Goal: Transaction & Acquisition: Book appointment/travel/reservation

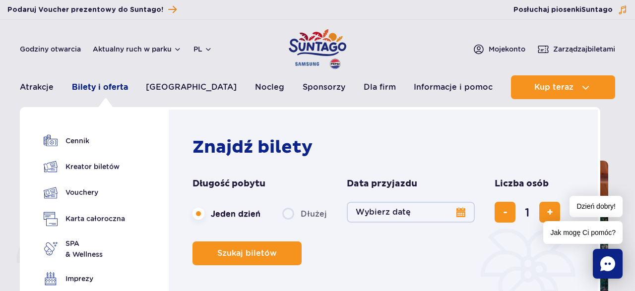
click at [127, 88] on link "Bilety i oferta" at bounding box center [100, 87] width 56 height 24
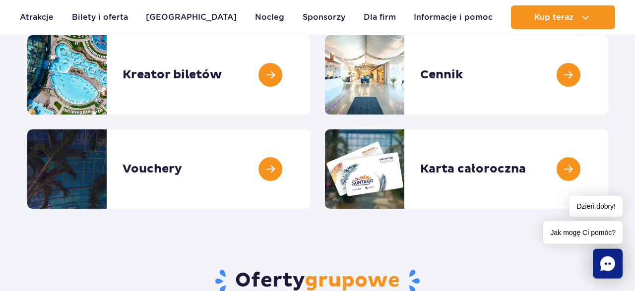
scroll to position [156, 0]
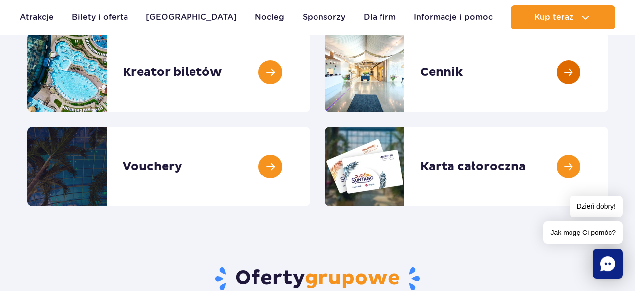
click at [609, 65] on link at bounding box center [609, 72] width 0 height 79
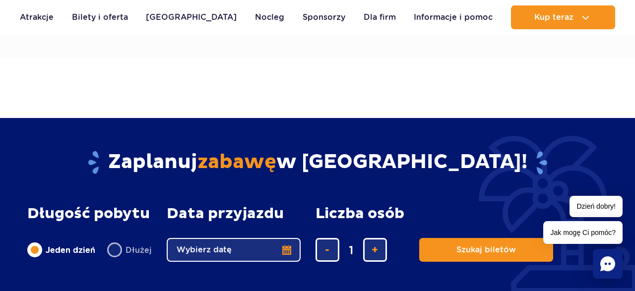
scroll to position [565, 0]
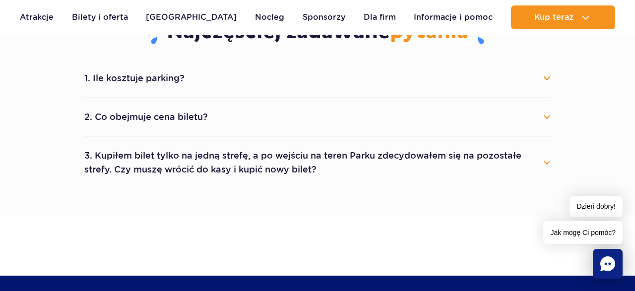
click at [541, 77] on button "1. Ile kosztuje parking?" at bounding box center [317, 79] width 467 height 22
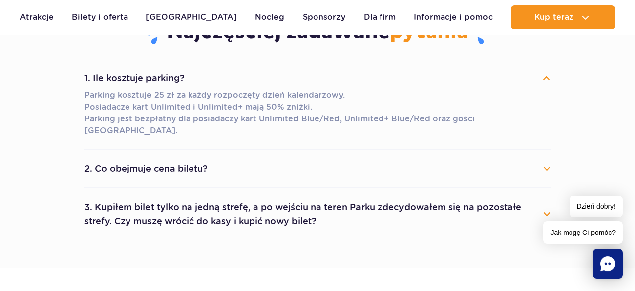
click at [536, 158] on button "2. Co obejmuje cena biletu?" at bounding box center [317, 169] width 467 height 22
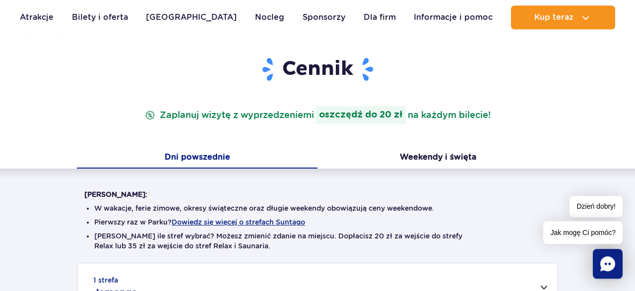
scroll to position [0, 0]
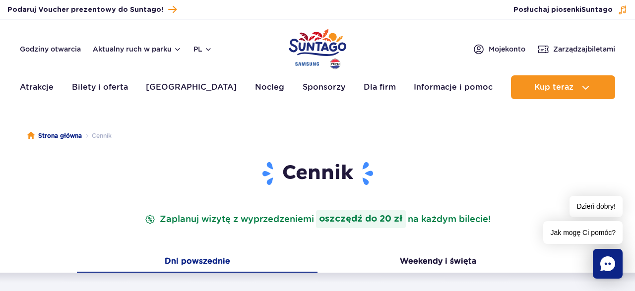
click at [546, 197] on header "Cennik Zaplanuj wizytę z wyprzedzeniem i oszczędź do 20 zł na każdym bilecie!" at bounding box center [317, 195] width 467 height 68
click at [466, 216] on p "Zaplanuj wizytę z wyprzedzeniem i oszczędź do 20 zł na każdym bilecie!" at bounding box center [318, 219] width 350 height 18
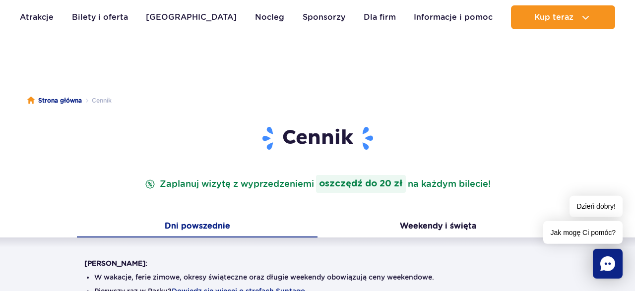
scroll to position [33, 0]
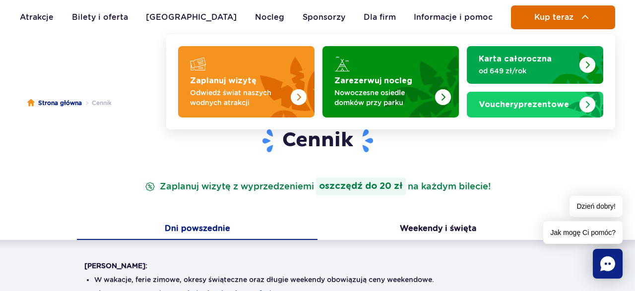
click at [583, 20] on img at bounding box center [586, 17] width 12 height 12
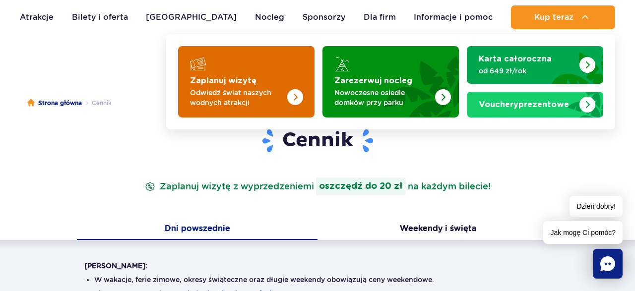
click at [243, 84] on strong "Zaplanuj wizytę" at bounding box center [223, 81] width 67 height 8
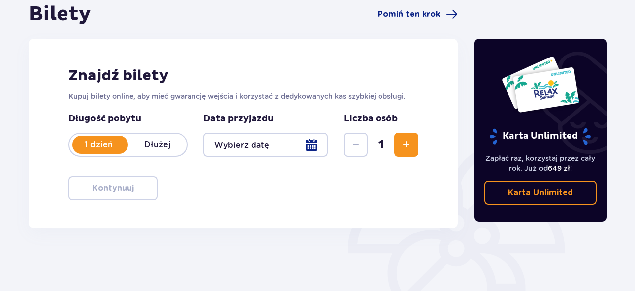
scroll to position [104, 0]
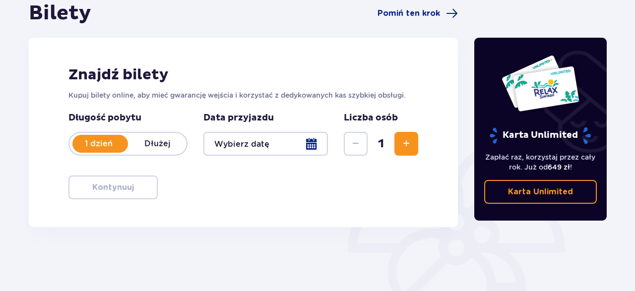
click at [314, 142] on div at bounding box center [266, 144] width 125 height 24
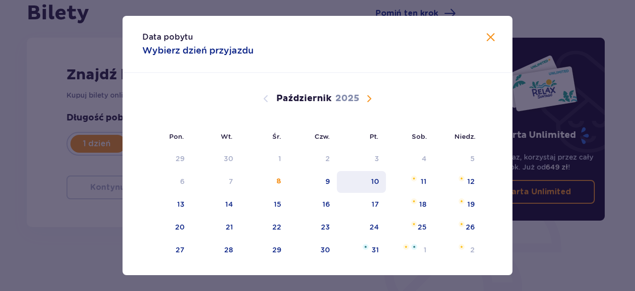
click at [376, 180] on div "10" at bounding box center [375, 182] width 8 height 10
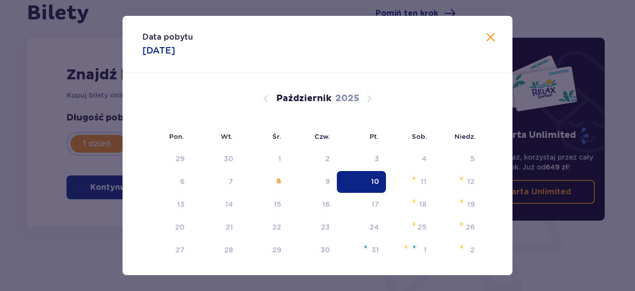
type input "10.10.25"
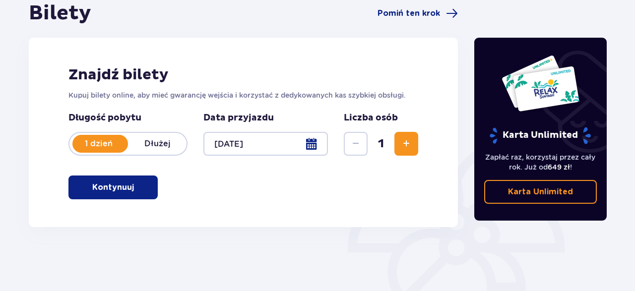
click at [136, 188] on span "button" at bounding box center [136, 188] width 12 height 12
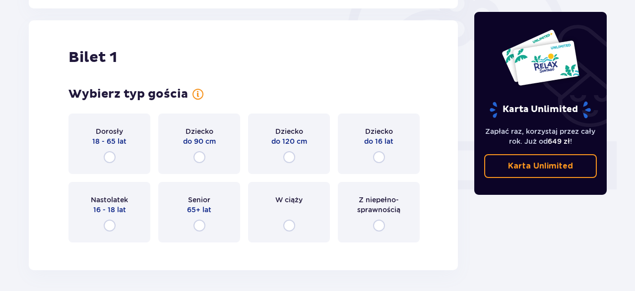
scroll to position [332, 0]
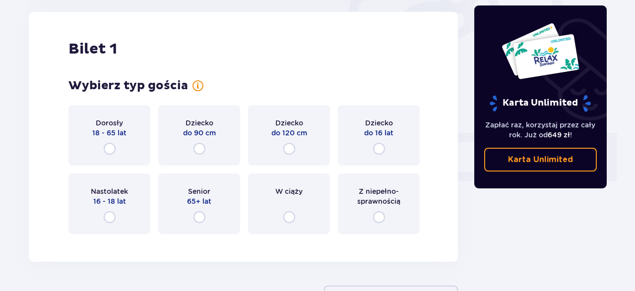
click at [109, 149] on input "radio" at bounding box center [110, 149] width 12 height 12
radio input "true"
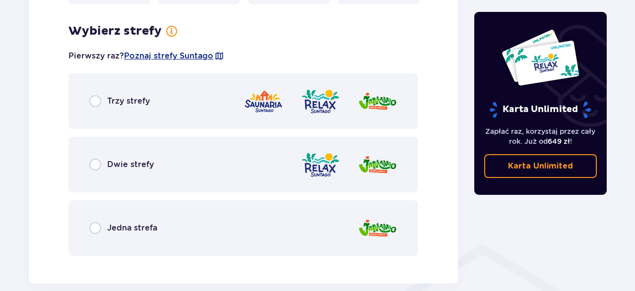
scroll to position [574, 0]
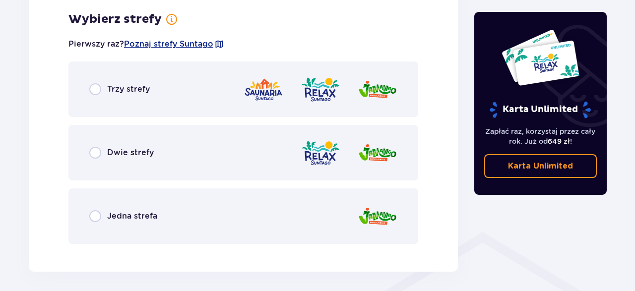
click at [100, 86] on input "radio" at bounding box center [95, 89] width 12 height 12
radio input "true"
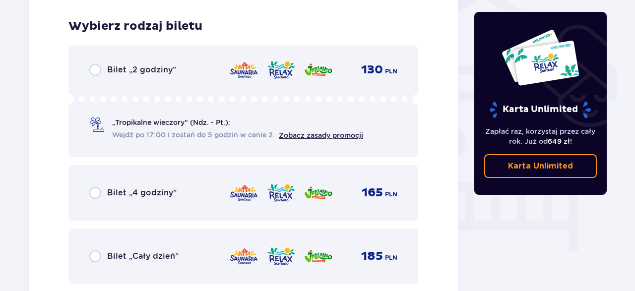
scroll to position [826, 0]
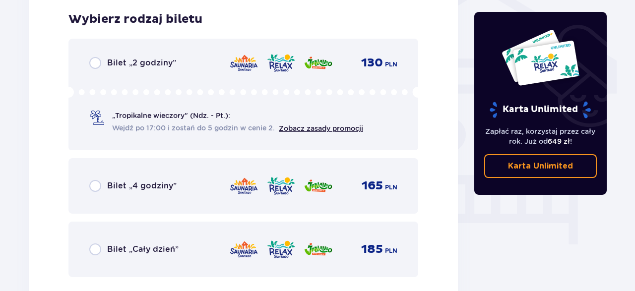
click at [96, 65] on input "radio" at bounding box center [95, 63] width 12 height 12
radio input "true"
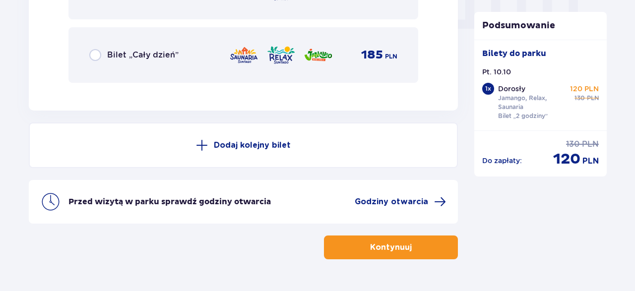
scroll to position [1048, 0]
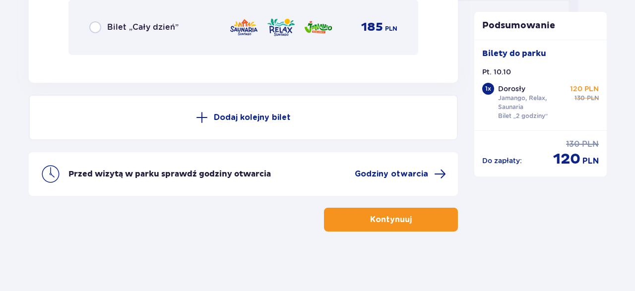
click at [391, 219] on p "Kontynuuj" at bounding box center [391, 219] width 42 height 11
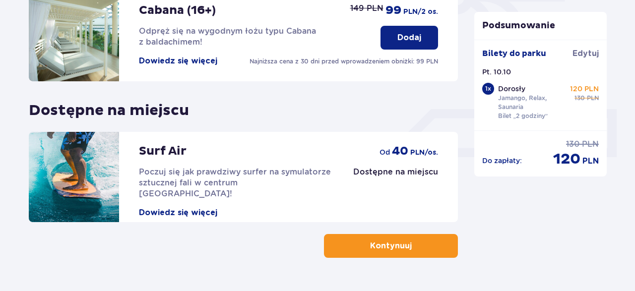
scroll to position [381, 0]
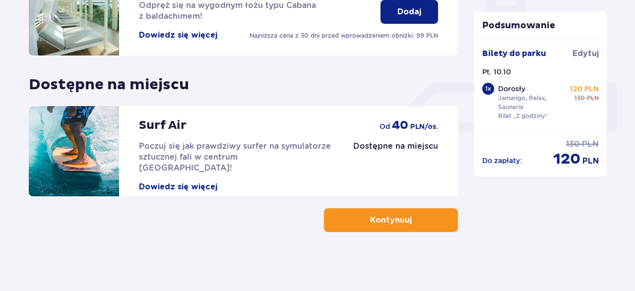
click at [418, 231] on button "Kontynuuj" at bounding box center [391, 221] width 134 height 24
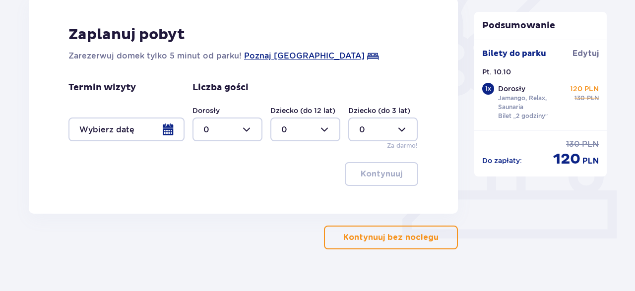
scroll to position [275, 0]
click at [156, 125] on div at bounding box center [127, 129] width 116 height 24
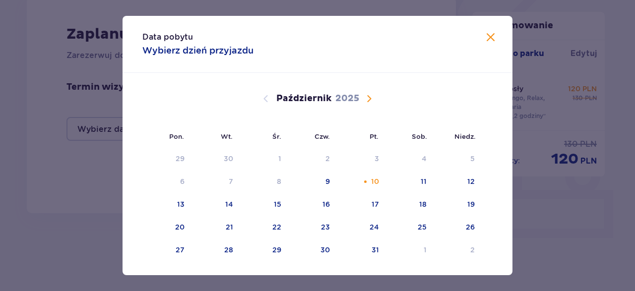
click at [91, 194] on div "Data pobytu Wybierz dzień przyjazdu Pon. Wt. Śr. Czw. Pt. Sob. Niedz. Wrzesień …" at bounding box center [317, 145] width 635 height 291
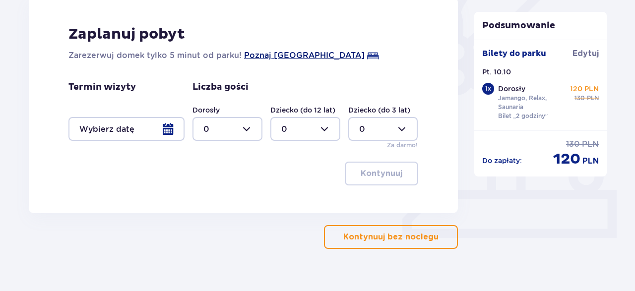
click at [306, 53] on span "Poznaj Suntago Village" at bounding box center [304, 56] width 121 height 12
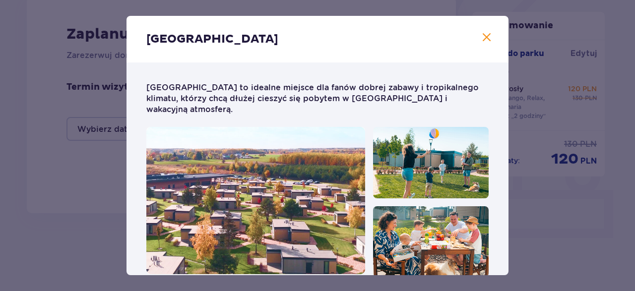
click at [490, 36] on span "Zamknij" at bounding box center [487, 38] width 12 height 12
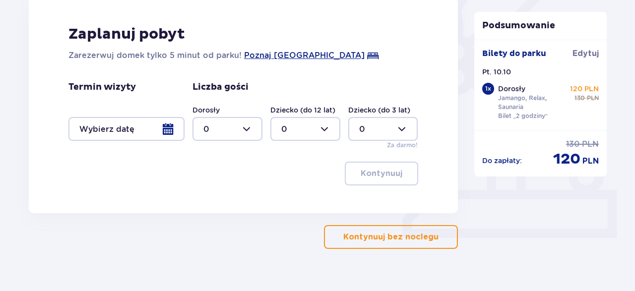
click at [386, 241] on p "Kontynuuj bez noclegu" at bounding box center [391, 237] width 95 height 11
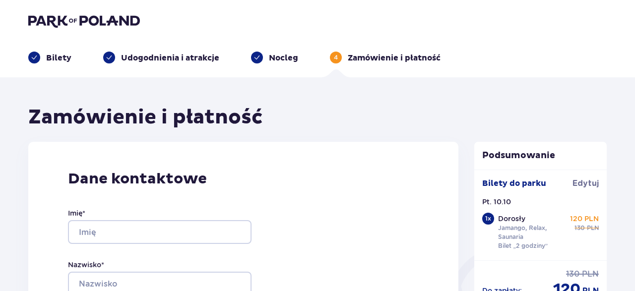
click at [65, 31] on div "Bilety Udogodnienia i atrakcje Nocleg 4 Zamówienie i płatność" at bounding box center [317, 46] width 595 height 36
click at [61, 25] on img at bounding box center [84, 21] width 112 height 14
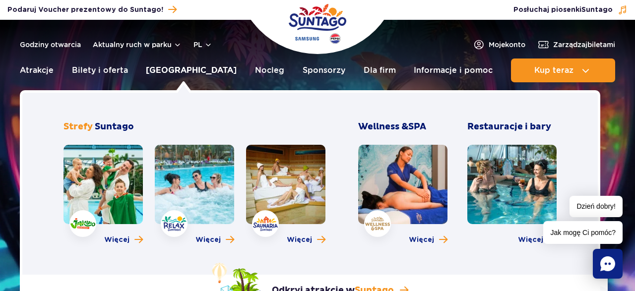
click at [182, 71] on link "[GEOGRAPHIC_DATA]" at bounding box center [191, 71] width 91 height 24
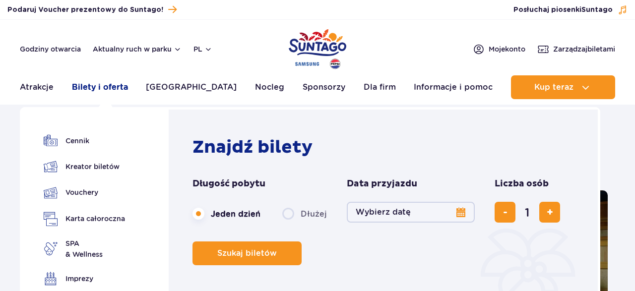
click at [114, 87] on link "Bilety i oferta" at bounding box center [100, 87] width 56 height 24
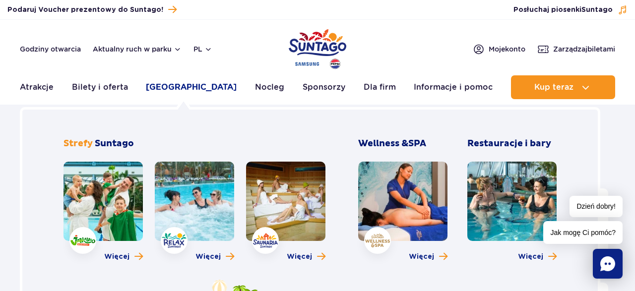
click at [184, 91] on link "[GEOGRAPHIC_DATA]" at bounding box center [191, 87] width 91 height 24
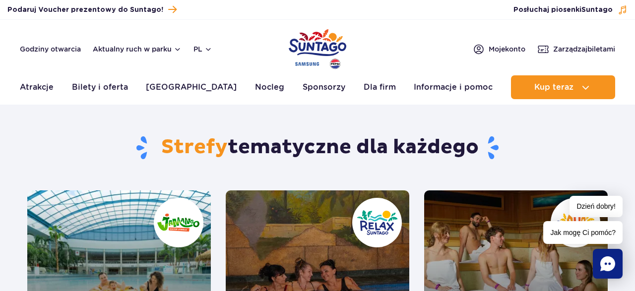
click at [534, 248] on link "Saunaria" at bounding box center [516, 283] width 184 height 184
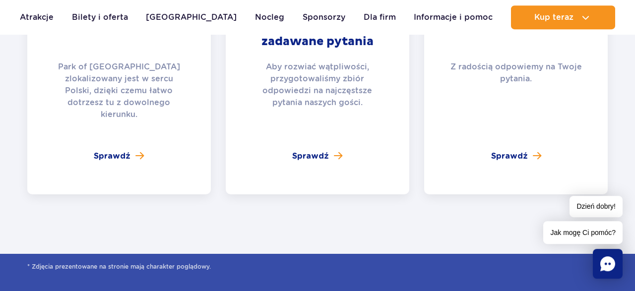
scroll to position [2123, 0]
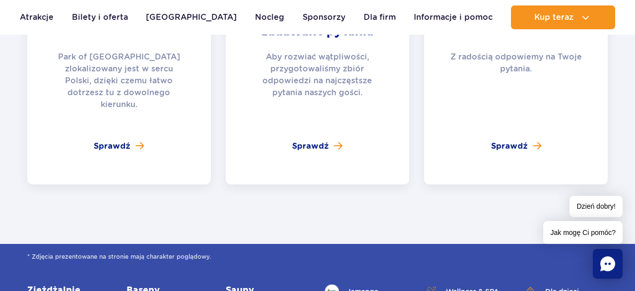
click at [116, 126] on div "[GEOGRAPHIC_DATA] of [GEOGRAPHIC_DATA] zlokalizowany jest w sercu [GEOGRAPHIC_D…" at bounding box center [119, 60] width 184 height 247
click at [116, 140] on span "Sprawdź" at bounding box center [112, 146] width 37 height 12
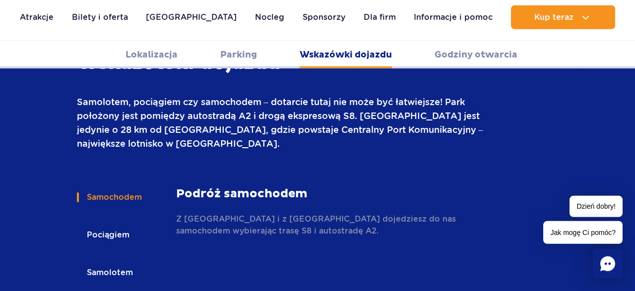
scroll to position [1409, 0]
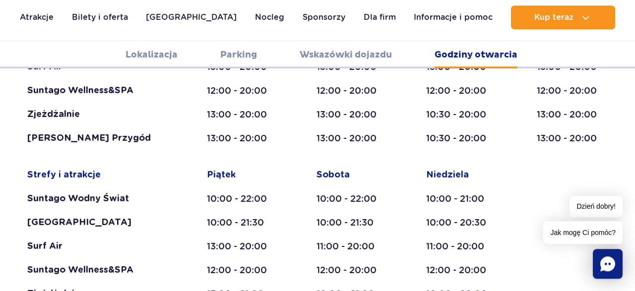
scroll to position [1937, 0]
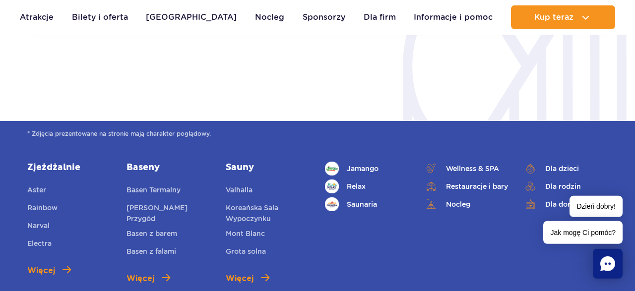
scroll to position [2487, 0]
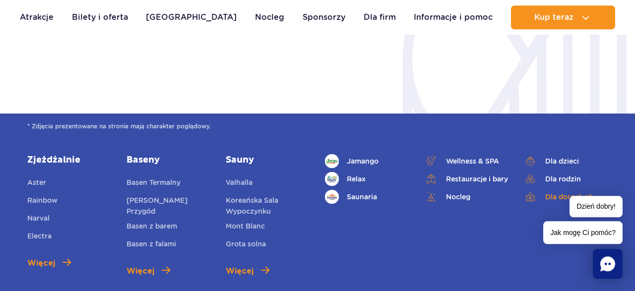
click at [553, 190] on link "Dla dorosłych" at bounding box center [566, 197] width 84 height 14
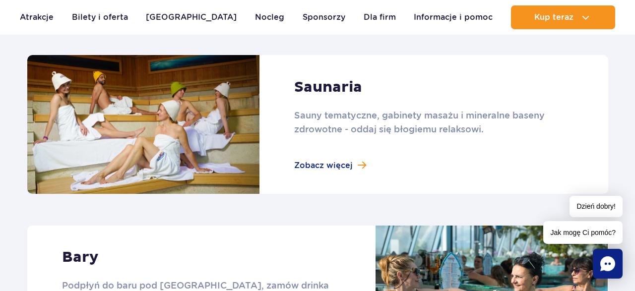
scroll to position [823, 0]
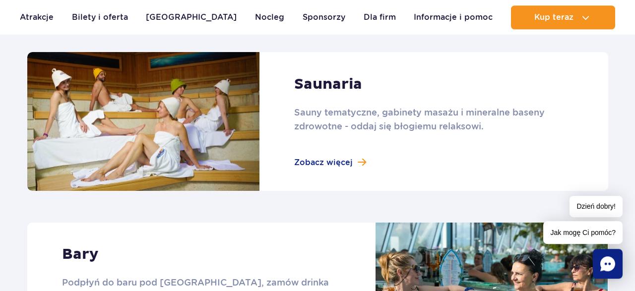
click at [350, 160] on link at bounding box center [317, 121] width 581 height 139
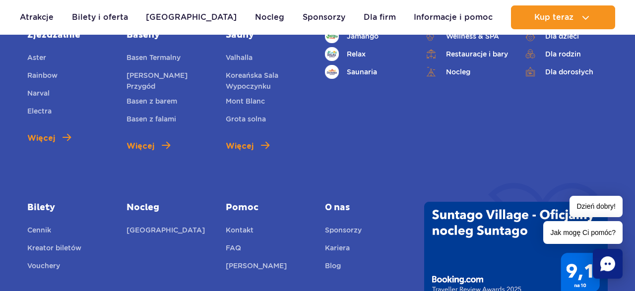
scroll to position [3552, 0]
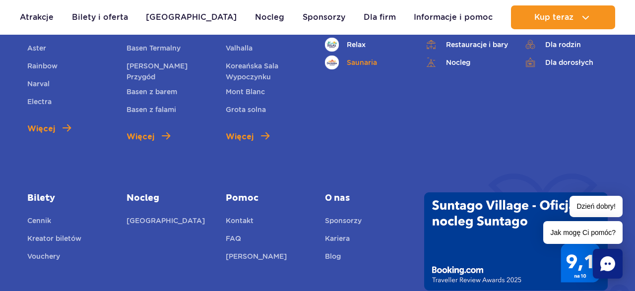
click at [354, 61] on link "Saunaria" at bounding box center [367, 63] width 84 height 14
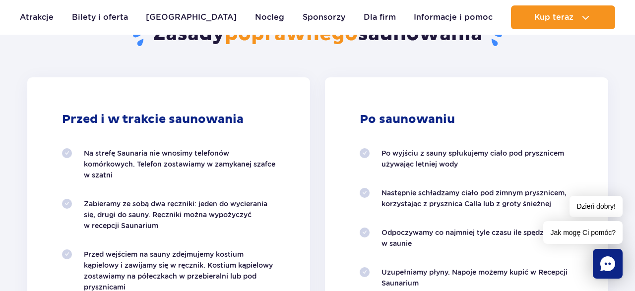
scroll to position [929, 0]
